Goal: Browse casually: Explore the website without a specific task or goal

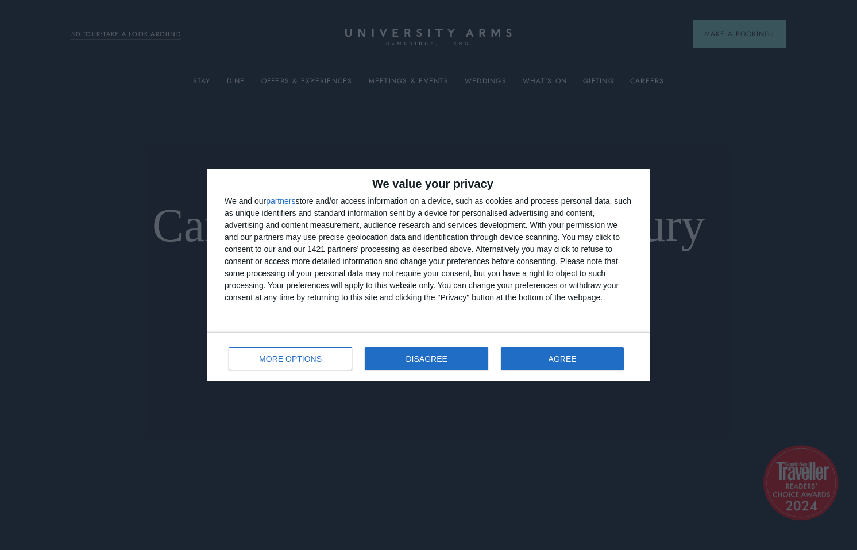
click at [445, 353] on button "DISAGREE" at bounding box center [426, 358] width 123 height 23
click at [445, 353] on link "BOOK YOUR CAMBRIDGE CITY BREAK" at bounding box center [428, 346] width 165 height 13
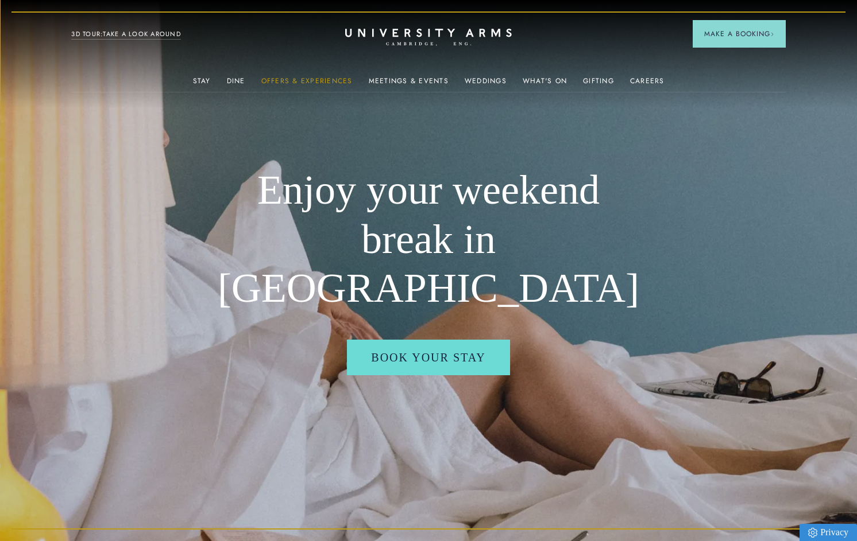
click at [343, 82] on link "Offers & Experiences" at bounding box center [306, 84] width 91 height 15
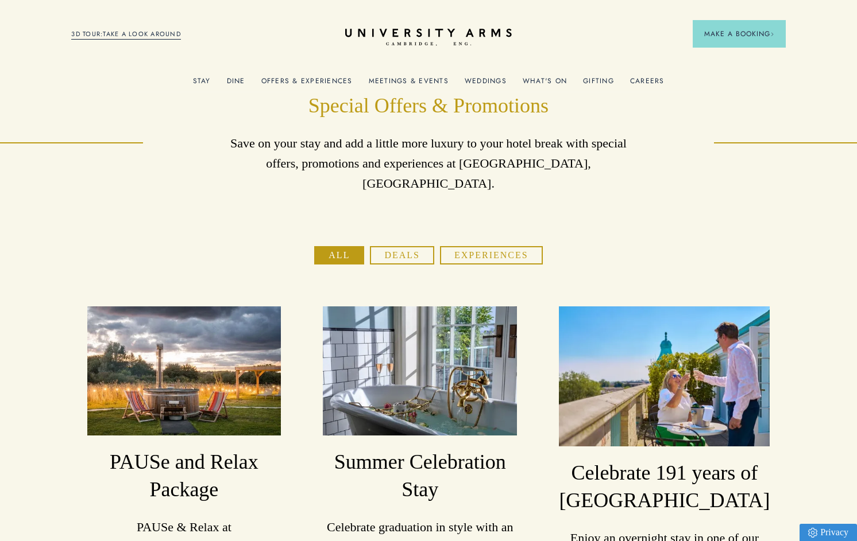
click at [409, 246] on button "Deals" at bounding box center [402, 255] width 64 height 18
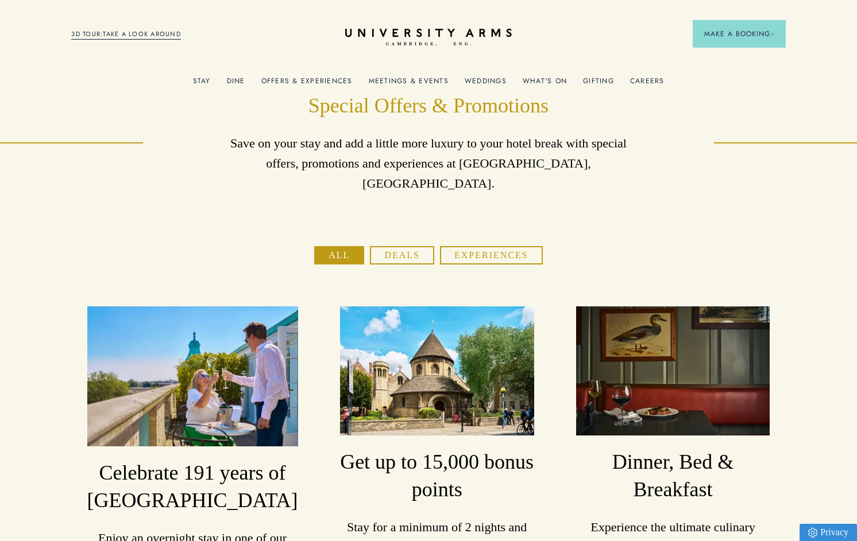
click at [653, 82] on link "Careers" at bounding box center [647, 84] width 34 height 15
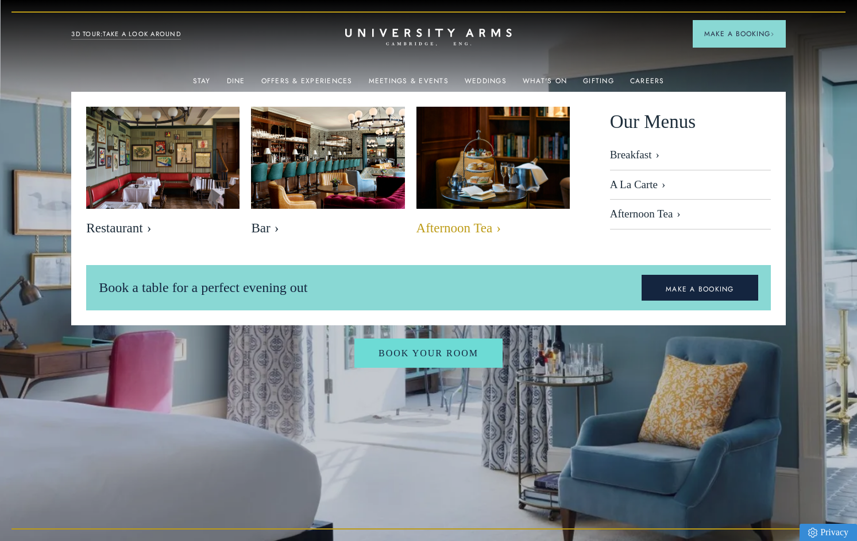
click at [470, 225] on span "Afternoon Tea" at bounding box center [492, 228] width 153 height 16
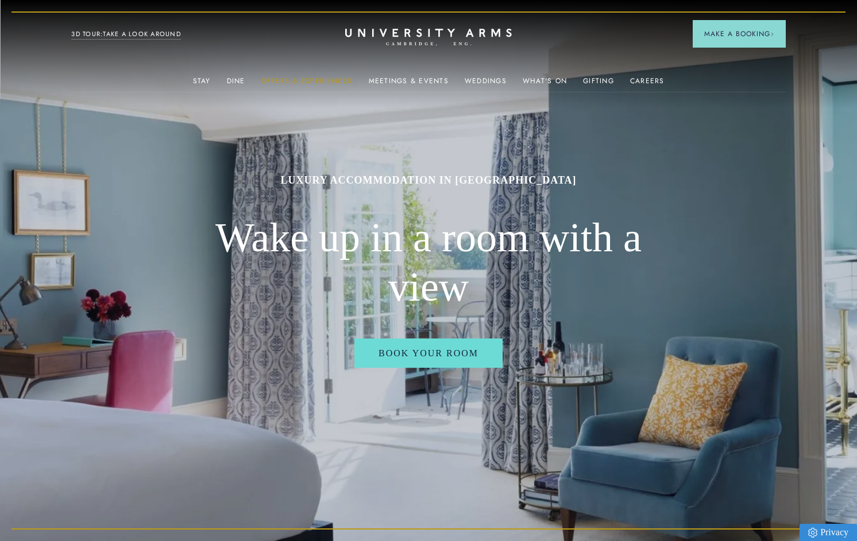
click at [315, 82] on link "Offers & Experiences" at bounding box center [306, 84] width 91 height 15
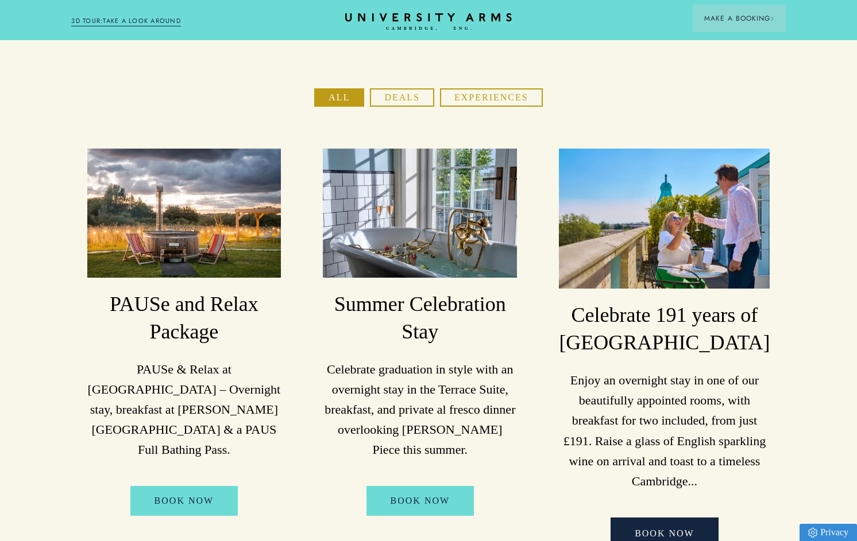
scroll to position [178, 0]
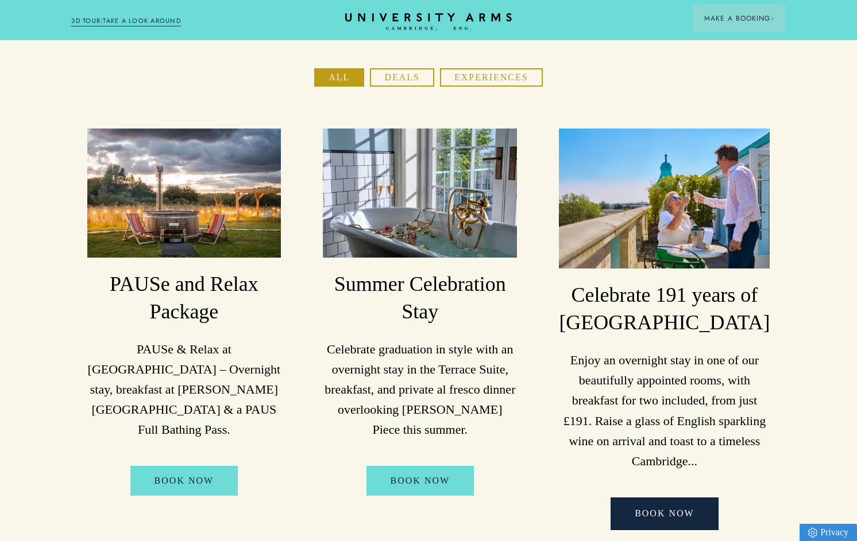
click at [179, 339] on p "PAUSe & Relax at University Arms – Overnight stay, breakfast at Parker’s Tavern…" at bounding box center [184, 389] width 194 height 101
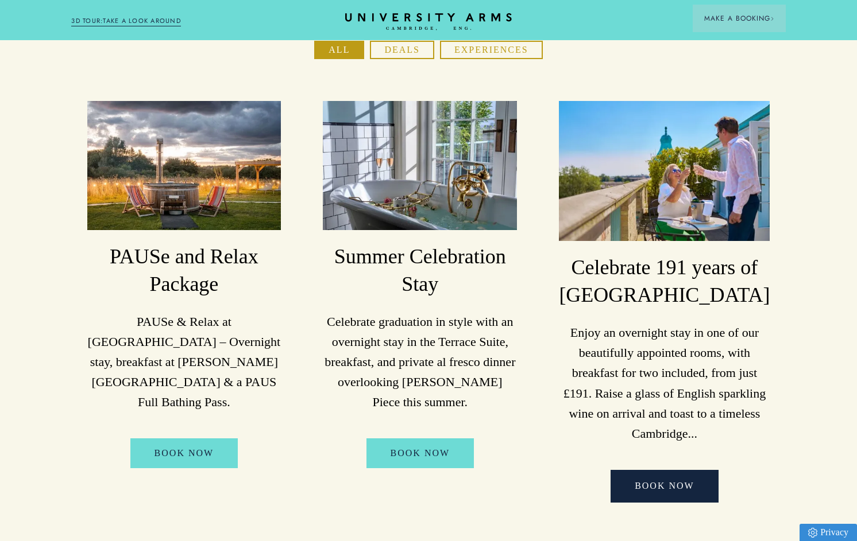
scroll to position [0, 0]
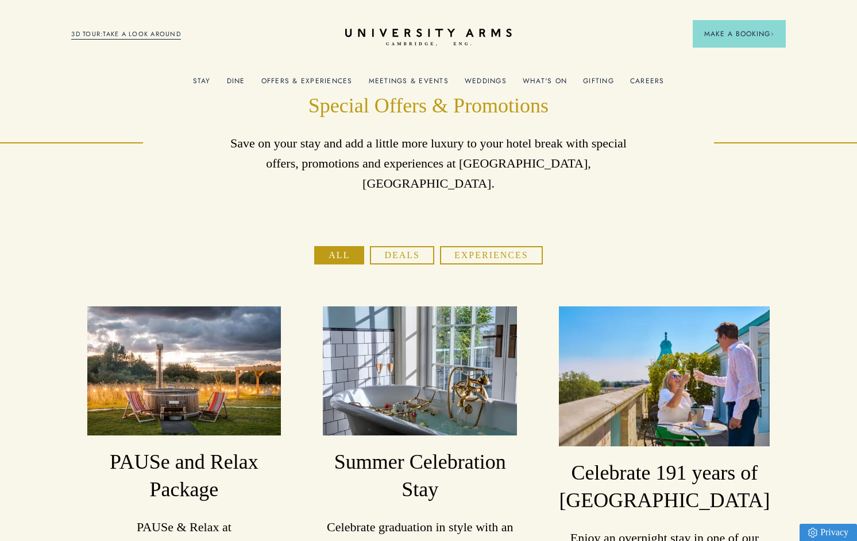
click at [414, 246] on button "Deals" at bounding box center [402, 255] width 64 height 18
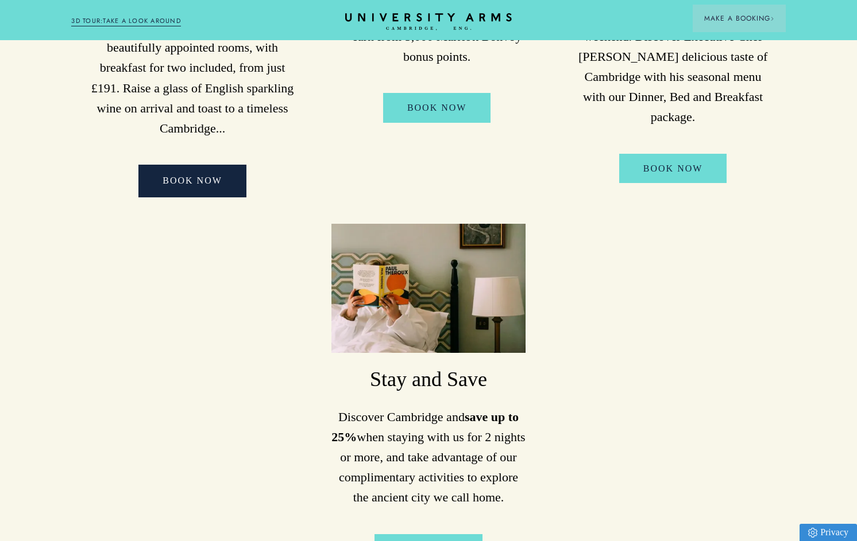
scroll to position [114, 0]
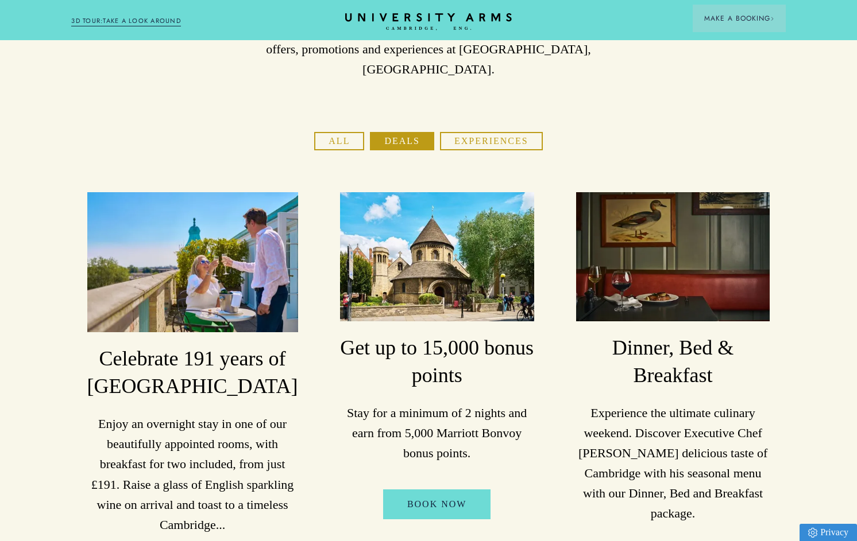
click at [532, 132] on button "Experiences" at bounding box center [491, 141] width 103 height 18
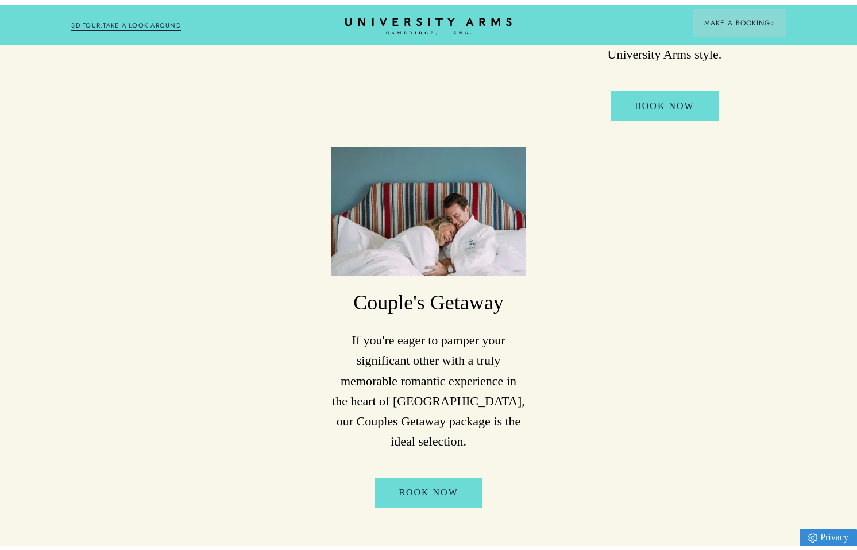
scroll to position [0, 0]
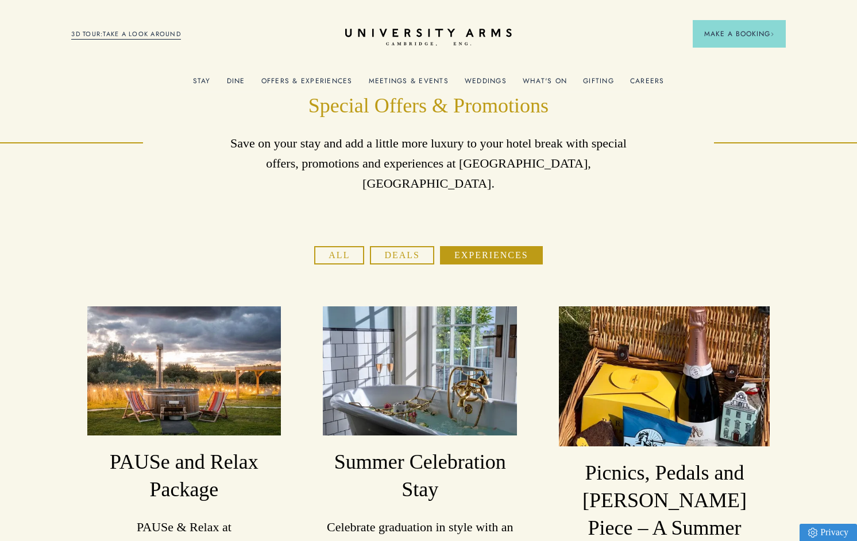
click at [547, 84] on link "What's On" at bounding box center [544, 84] width 44 height 15
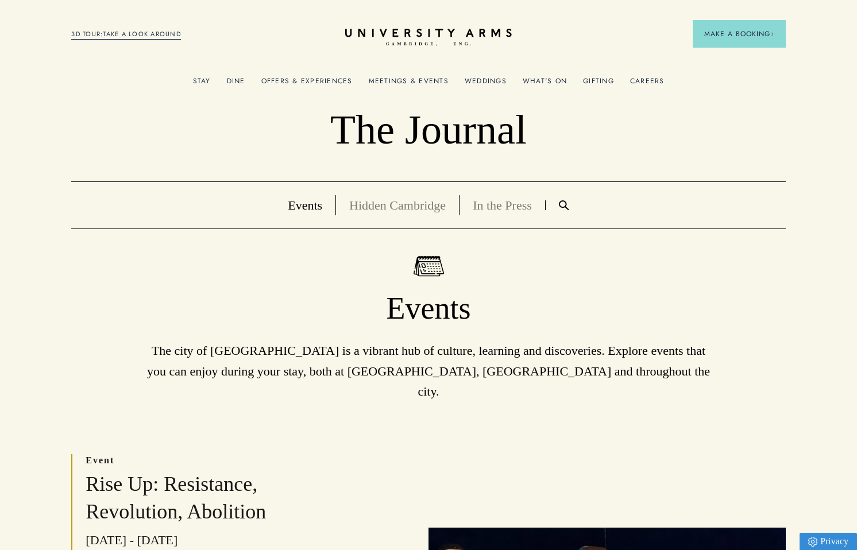
click at [390, 210] on link "Hidden Cambridge" at bounding box center [397, 205] width 96 height 14
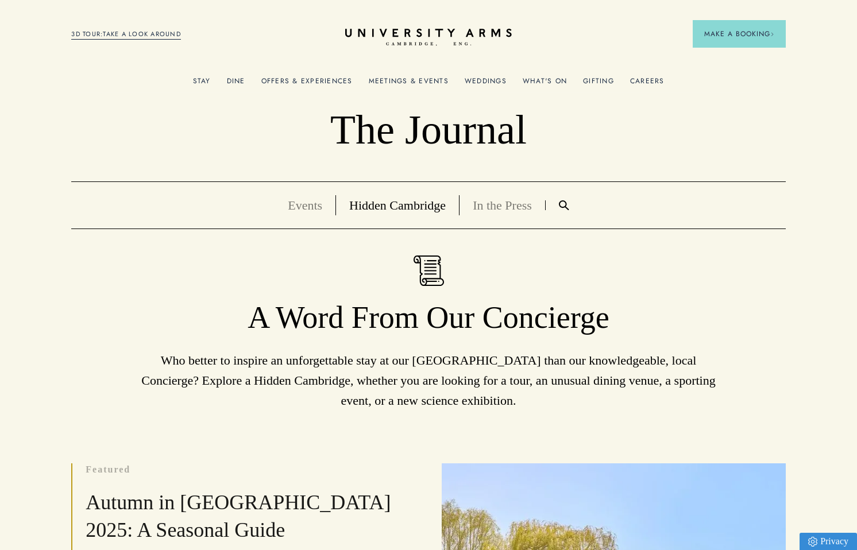
click at [599, 83] on link "Gifting" at bounding box center [598, 84] width 31 height 15
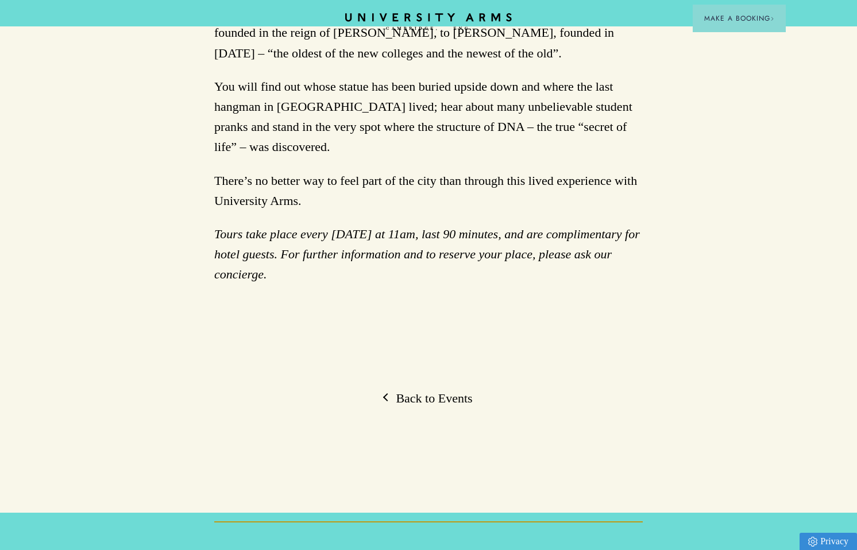
scroll to position [174, 0]
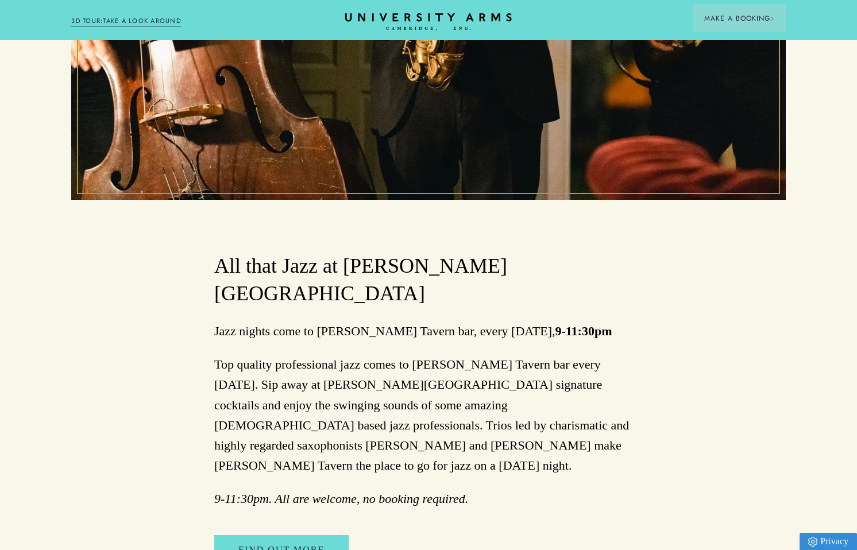
scroll to position [411, 0]
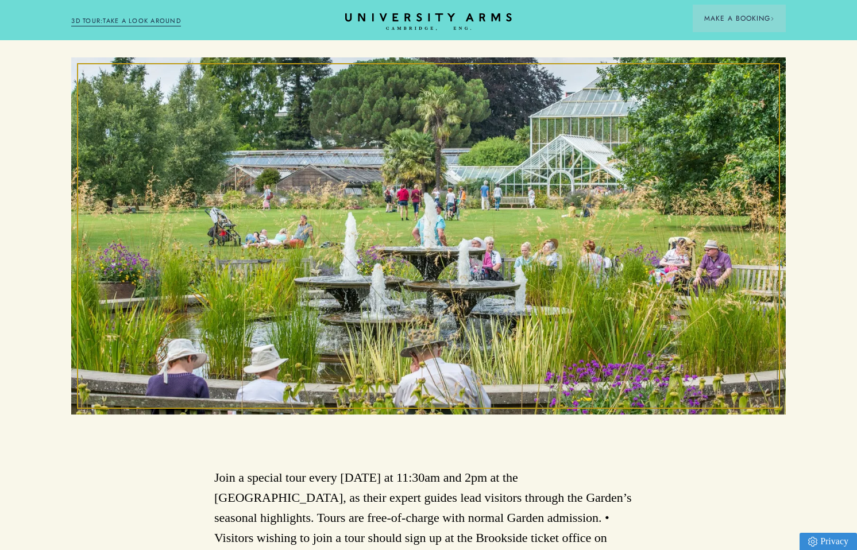
scroll to position [111, 0]
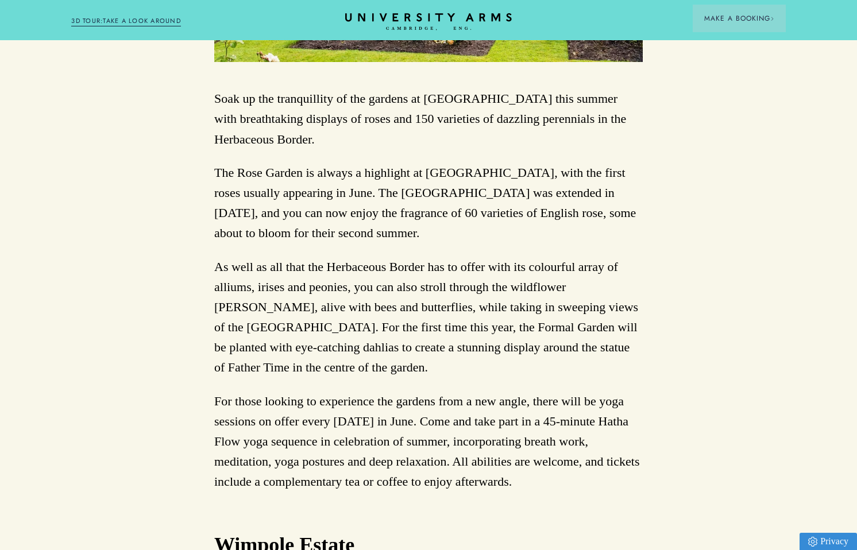
scroll to position [1045, 0]
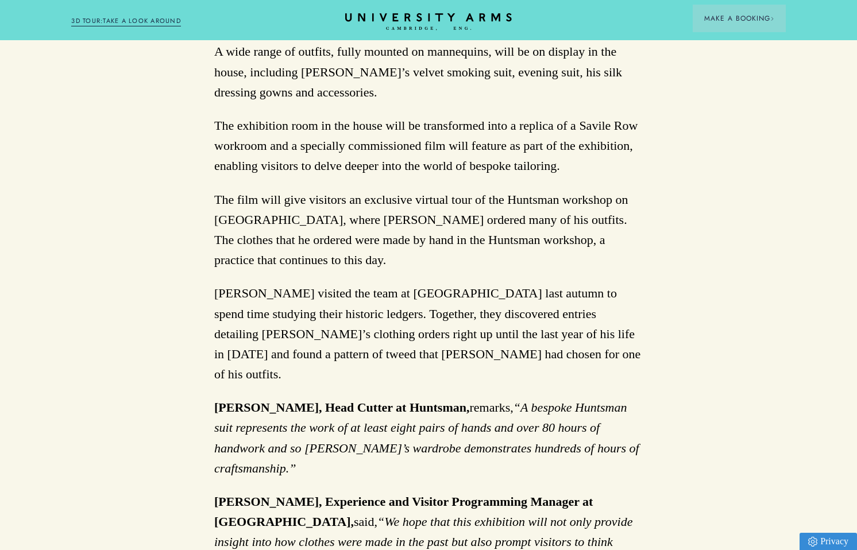
scroll to position [2624, 0]
